Goal: Find specific page/section: Find specific page/section

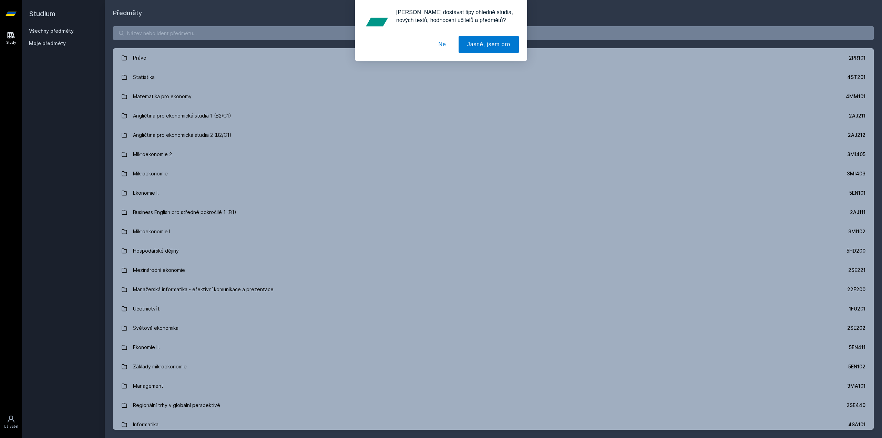
click at [186, 36] on div "[PERSON_NAME] dostávat tipy ohledně studia, nových testů, hodnocení učitelů a p…" at bounding box center [441, 30] width 882 height 61
click at [441, 45] on button "Ne" at bounding box center [442, 44] width 25 height 17
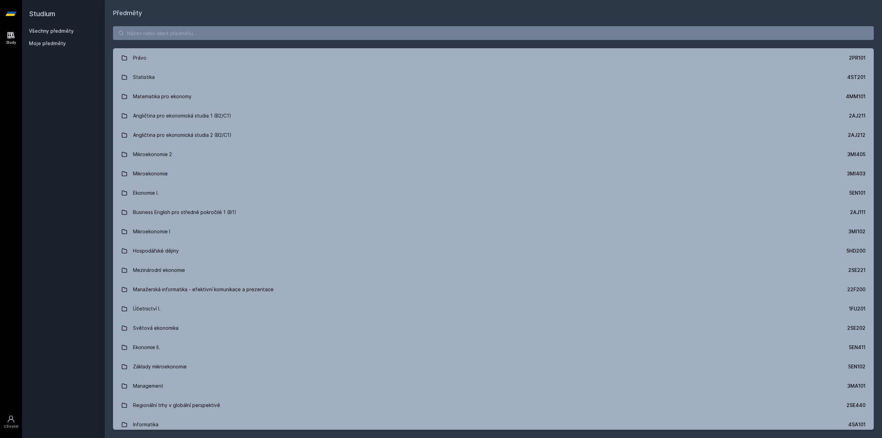
click at [259, 16] on div "[PERSON_NAME] dostávat tipy ohledně studia, nových testů, hodnocení učitelů a p…" at bounding box center [441, 30] width 882 height 61
click at [226, 36] on input "search" at bounding box center [493, 33] width 761 height 14
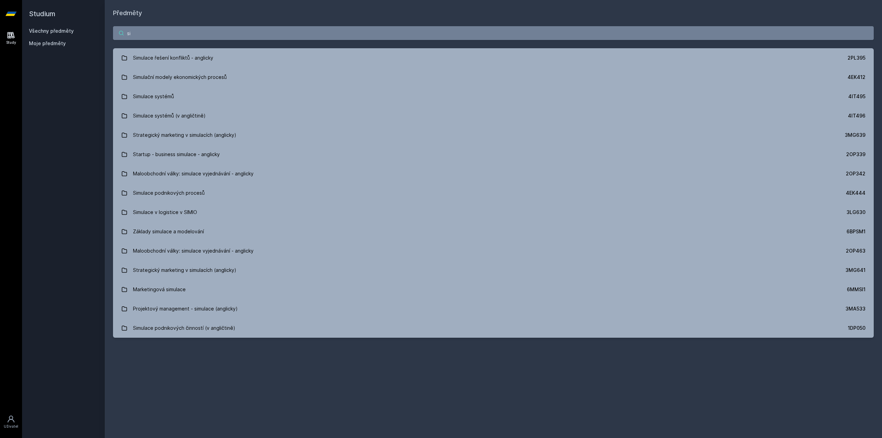
type input "s"
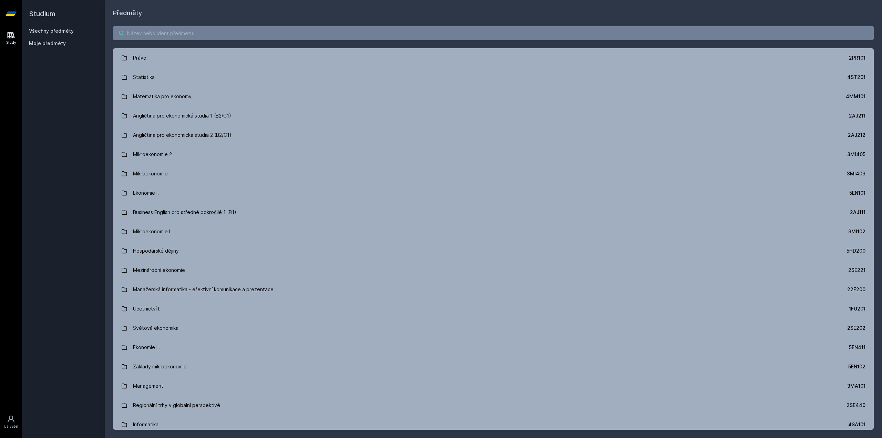
click at [174, 32] on input "search" at bounding box center [493, 33] width 761 height 14
paste input "4EK317"
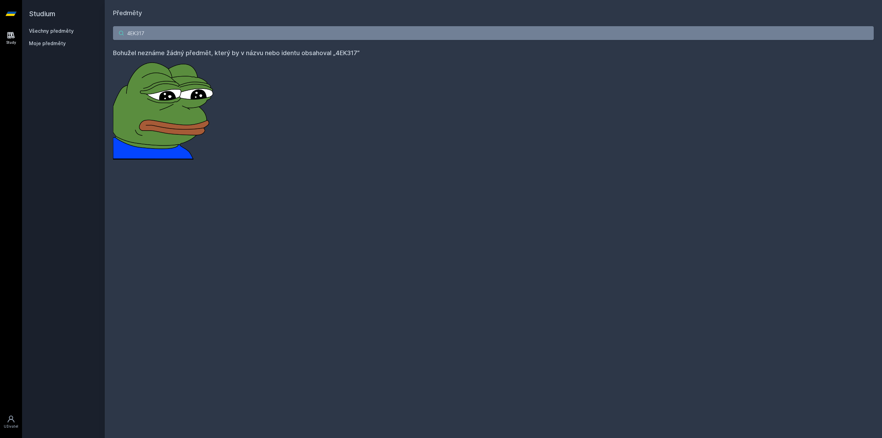
type input "4EK317"
click at [206, 127] on img at bounding box center [164, 109] width 103 height 102
